Goal: Information Seeking & Learning: Learn about a topic

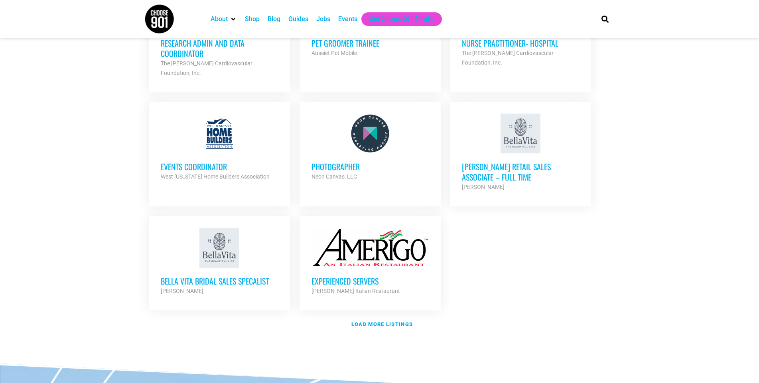
scroll to position [878, 0]
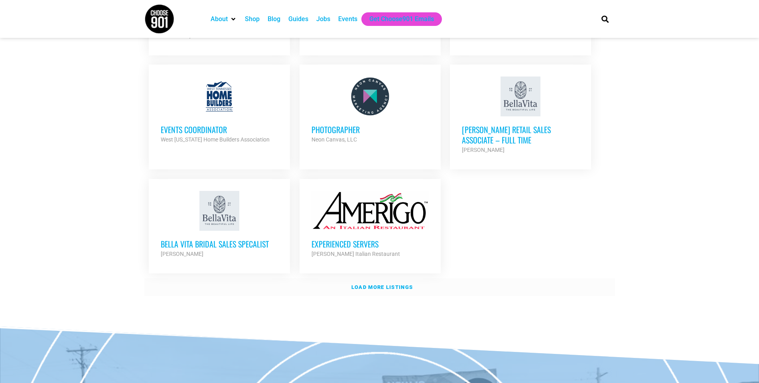
click at [399, 285] on strong "Load more listings" at bounding box center [382, 288] width 61 height 6
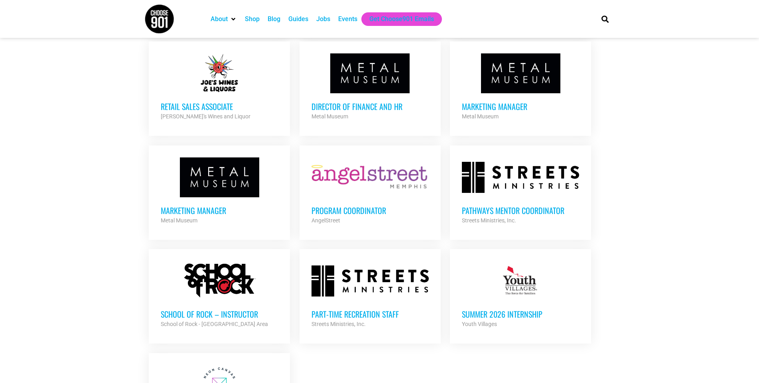
scroll to position [1437, 0]
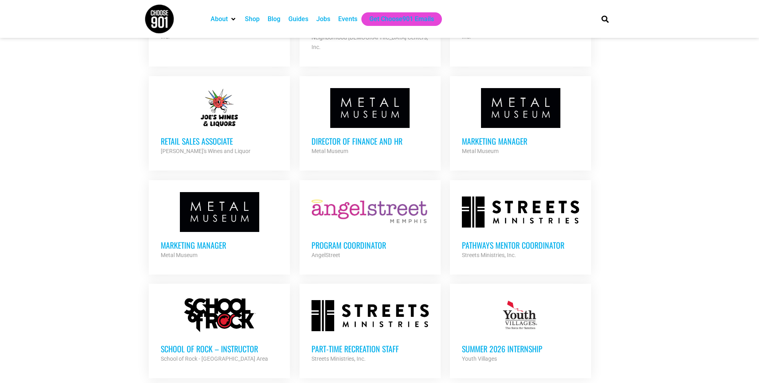
click at [517, 88] on div at bounding box center [520, 108] width 117 height 40
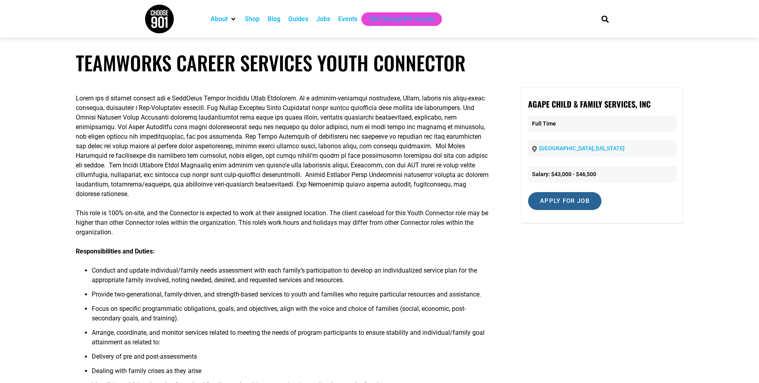
click at [572, 205] on input "Apply for job" at bounding box center [564, 201] width 73 height 18
click at [572, 239] on link "agapemeanslove.org" at bounding box center [571, 236] width 49 height 8
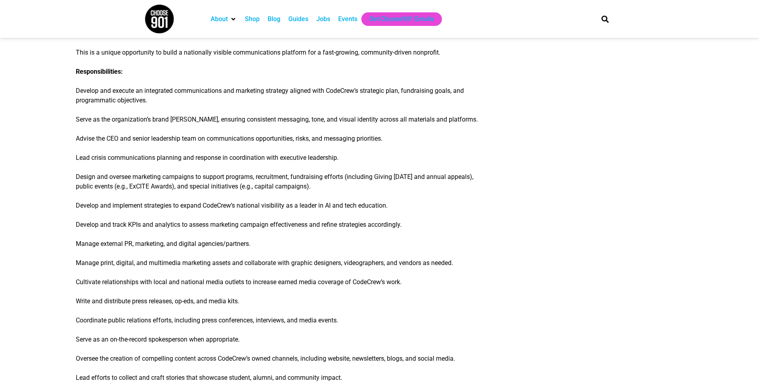
scroll to position [80, 0]
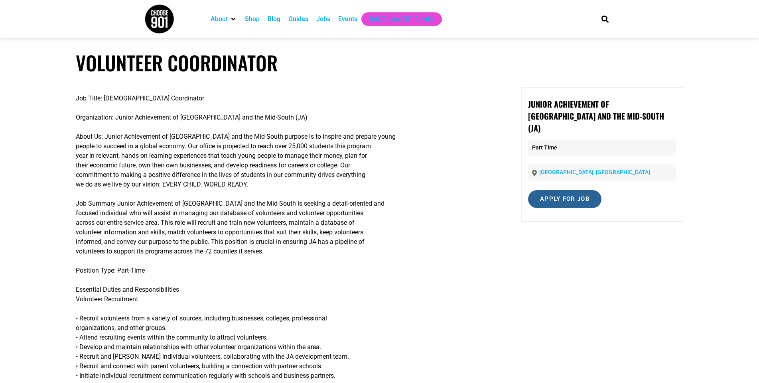
click at [554, 190] on input "Apply for job" at bounding box center [564, 199] width 73 height 18
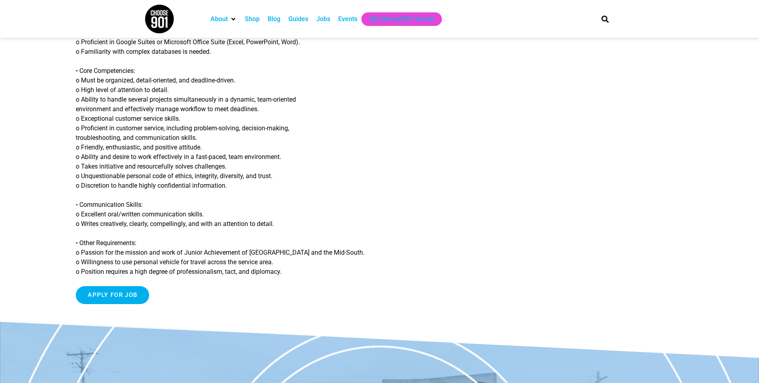
scroll to position [439, 0]
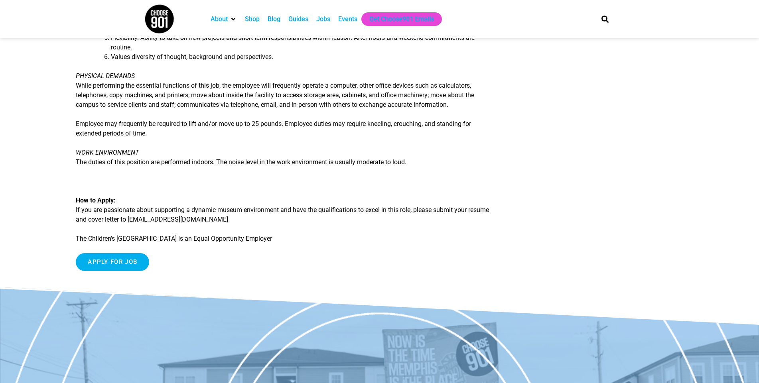
scroll to position [838, 0]
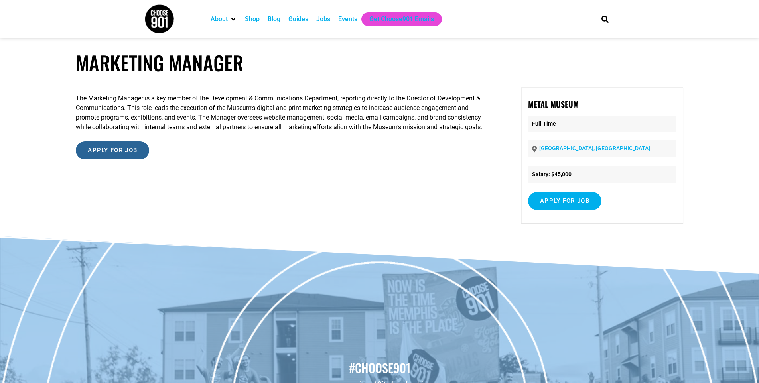
click at [86, 152] on input "Apply for job" at bounding box center [112, 151] width 73 height 18
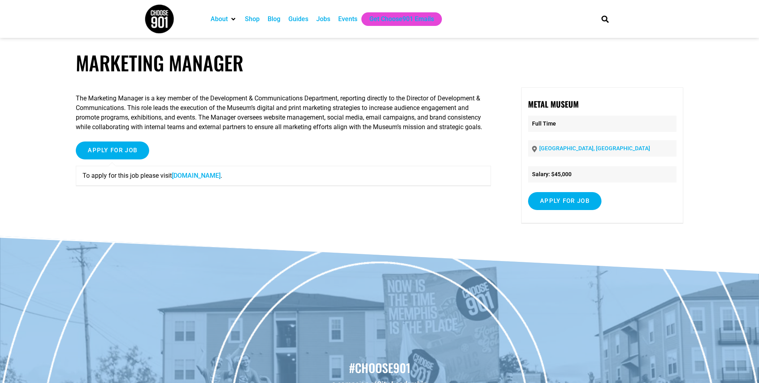
click at [198, 177] on link "[DOMAIN_NAME]" at bounding box center [196, 176] width 49 height 8
